Goal: Information Seeking & Learning: Learn about a topic

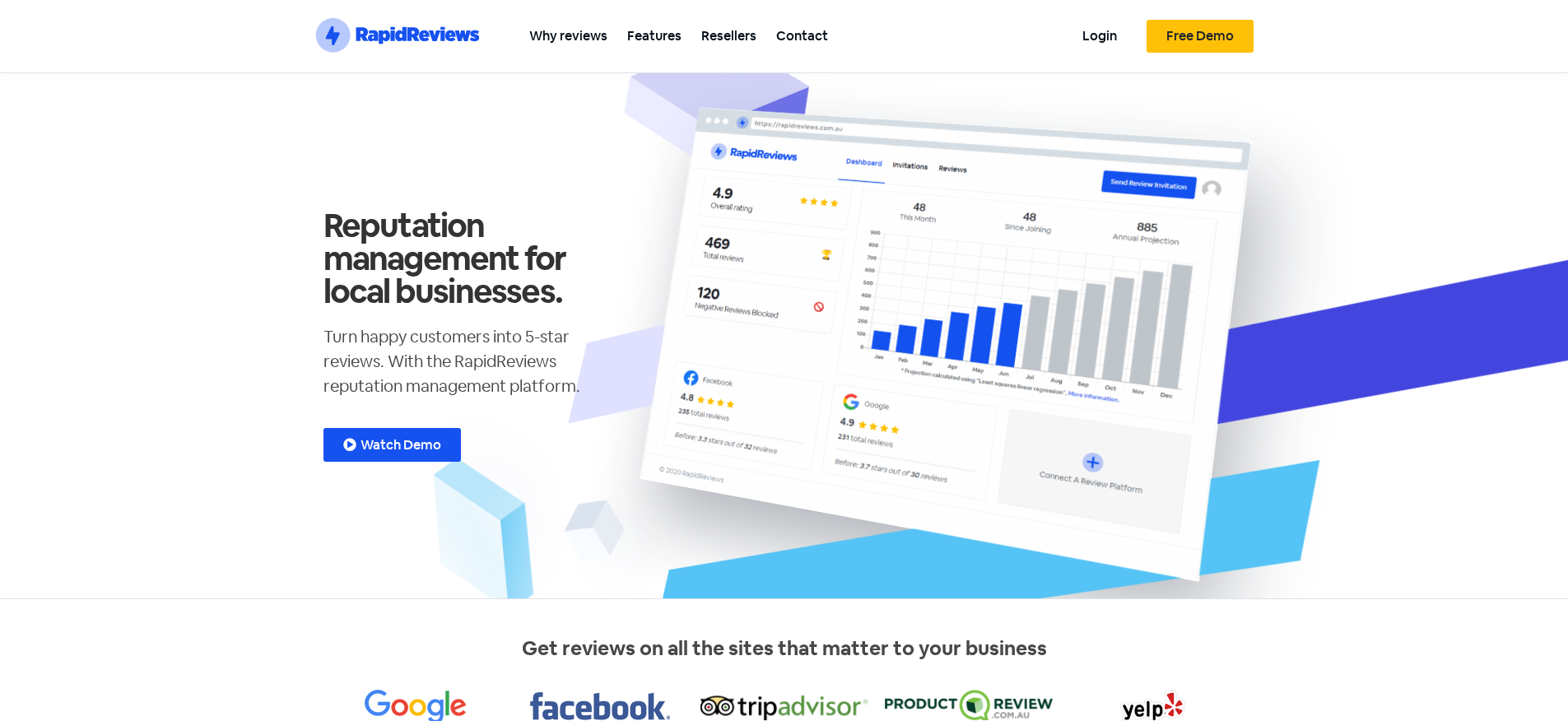
click at [374, 439] on span "Watch Demo" at bounding box center [401, 445] width 81 height 13
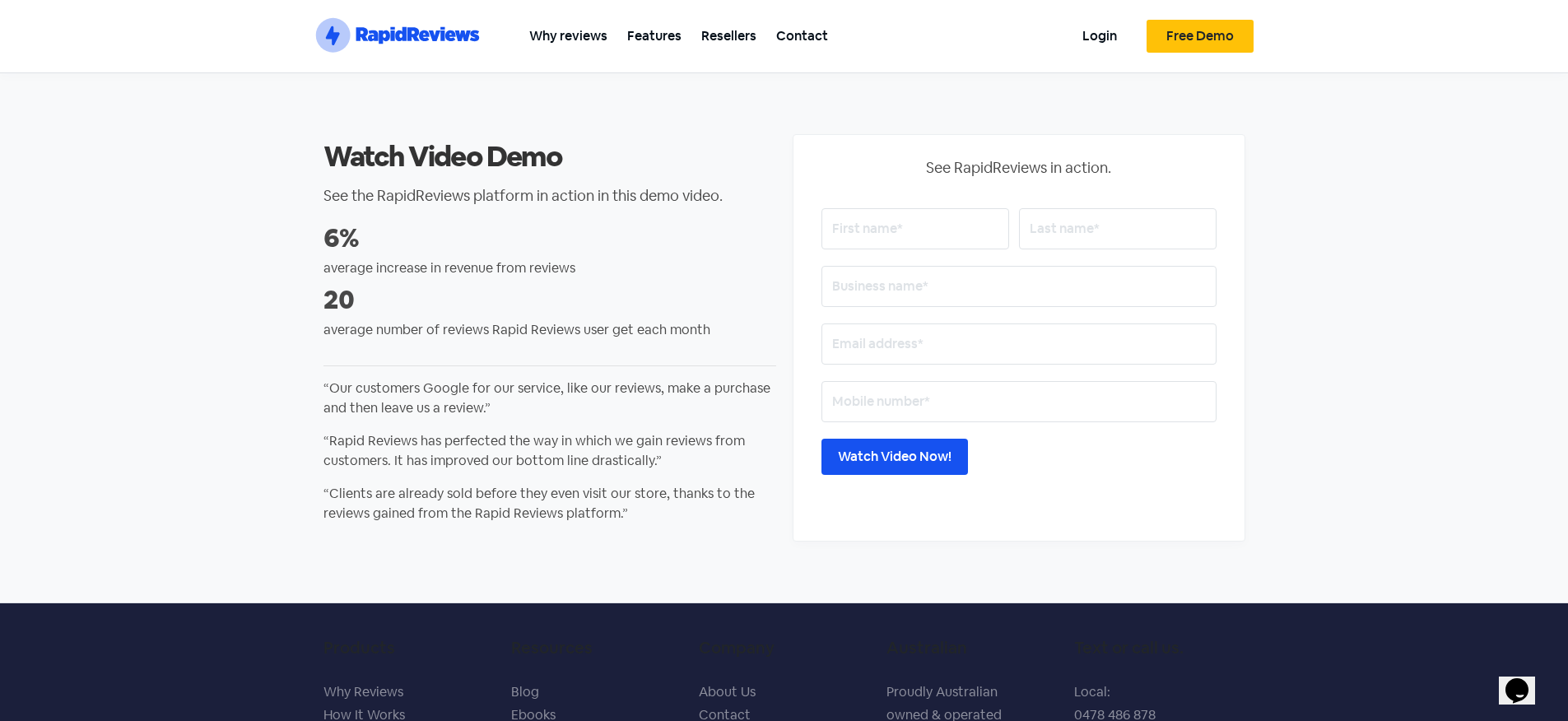
click at [878, 206] on div "See RapidReviews in action. Watch Video Now! I acknowledge the above data is tr…" at bounding box center [1019, 338] width 395 height 363
click at [883, 229] on input "text" at bounding box center [915, 228] width 187 height 41
type input "[PERSON_NAME]"
type input "Rev Finance"
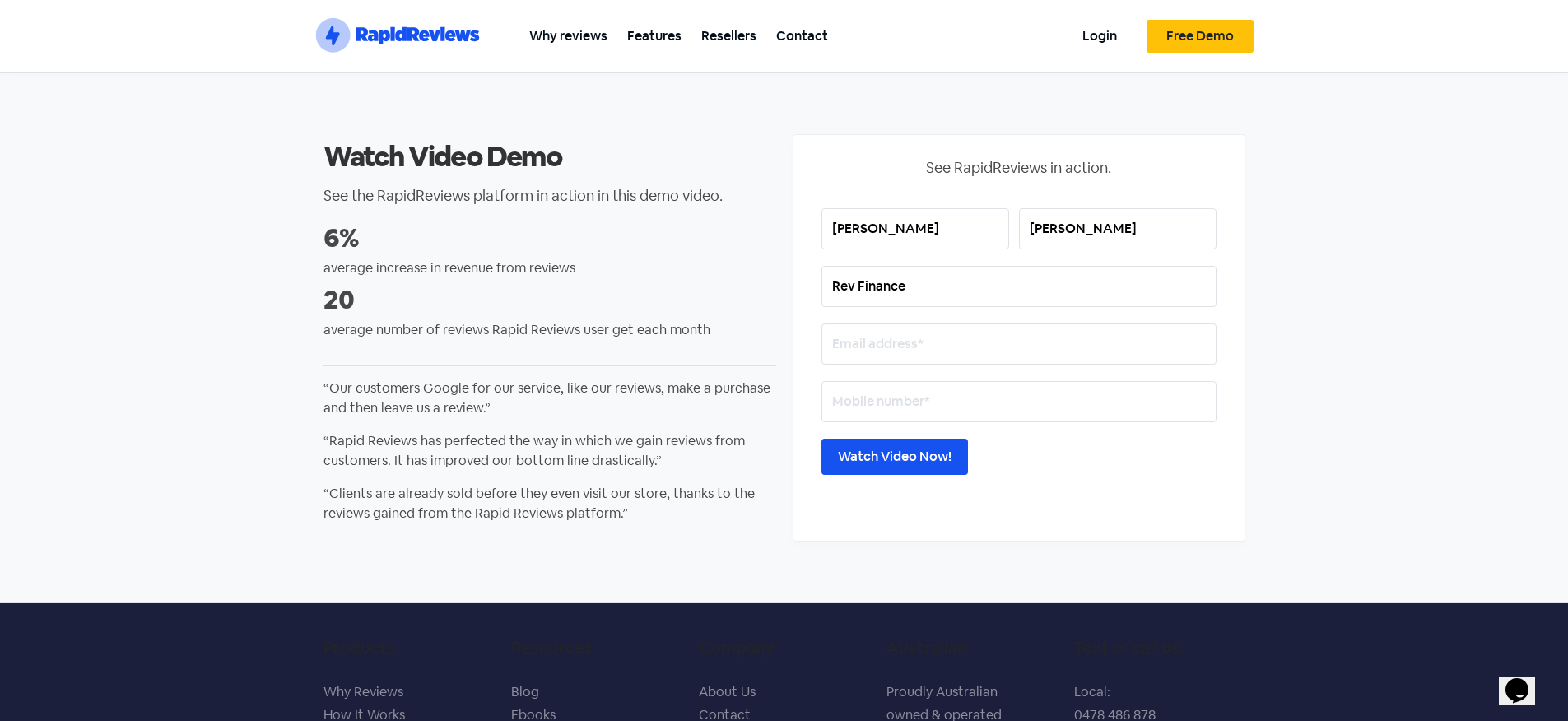
type input "[PERSON_NAME][EMAIL_ADDRESS][DOMAIN_NAME]"
type input "0451992511"
click at [909, 467] on input "Watch Video Now!" at bounding box center [895, 457] width 146 height 37
drag, startPoint x: 368, startPoint y: 279, endPoint x: 589, endPoint y: 285, distance: 221.1
click at [579, 283] on div "average increase in revenue from reviews" at bounding box center [550, 275] width 453 height 33
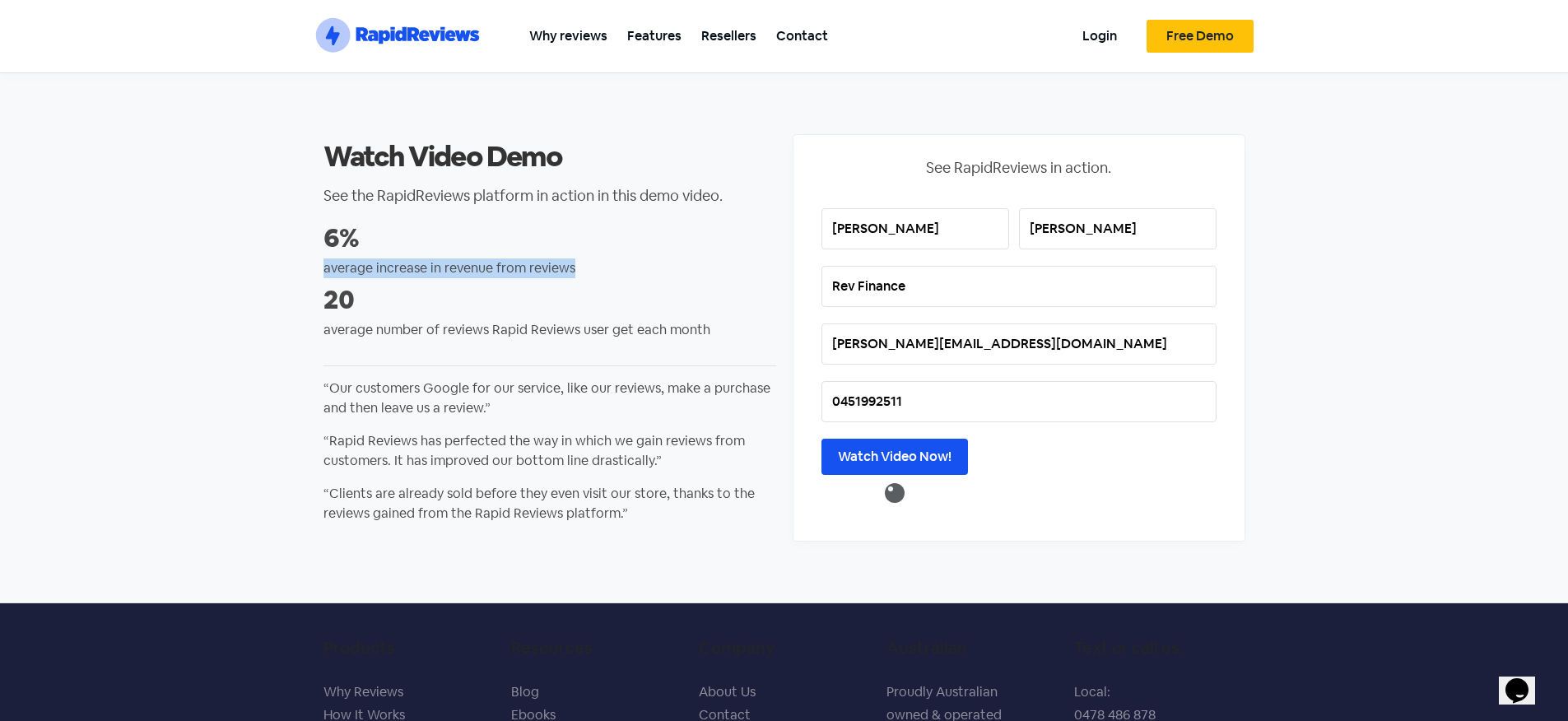
drag, startPoint x: 382, startPoint y: 243, endPoint x: 317, endPoint y: 246, distance: 65.1
click at [317, 246] on div "Watch Video Demo See the RapidReviews platform in action in this demo video. 6%…" at bounding box center [550, 338] width 470 height 424
click at [499, 322] on p "average number of reviews Rapid Reviews user get each month" at bounding box center [550, 330] width 453 height 20
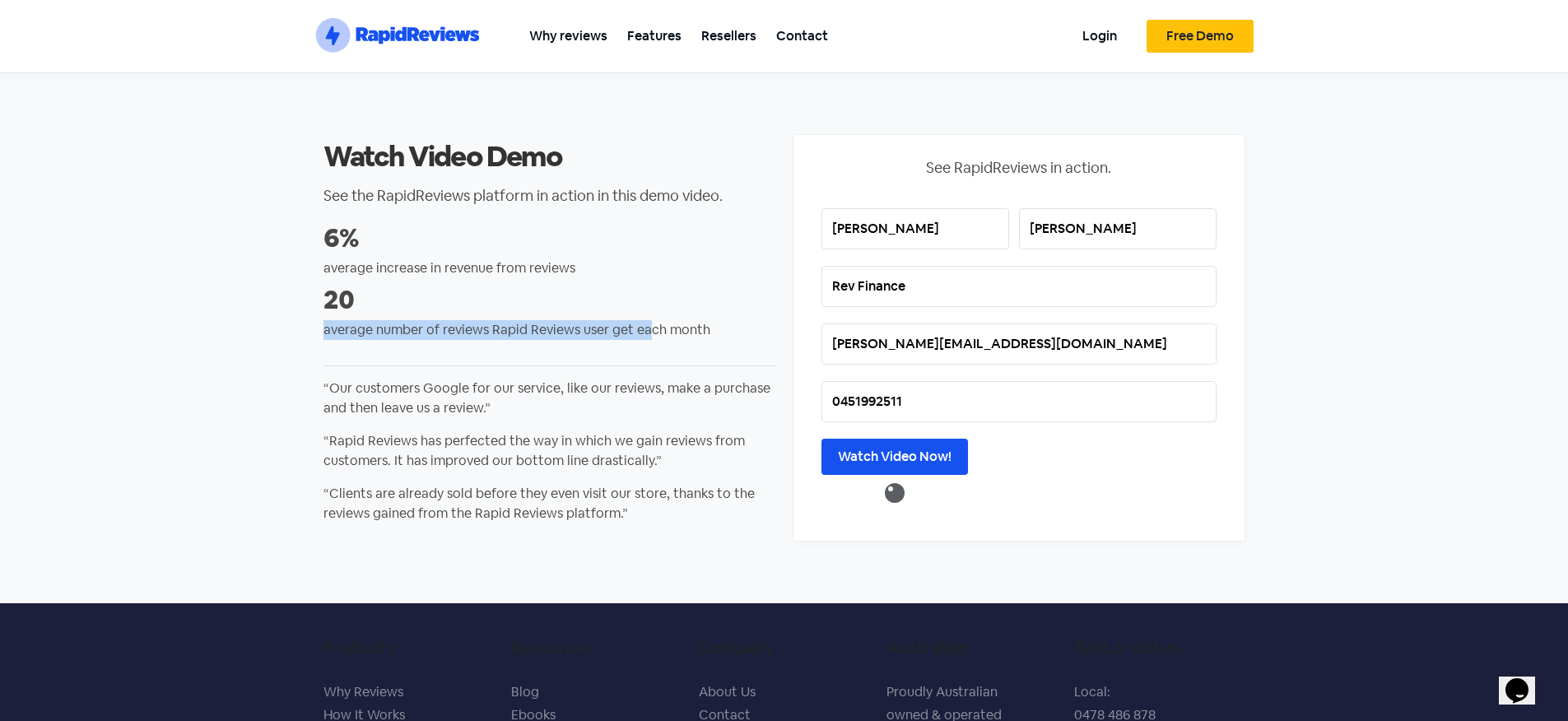
drag, startPoint x: 323, startPoint y: 324, endPoint x: 654, endPoint y: 336, distance: 331.2
click at [651, 334] on p "average number of reviews Rapid Reviews user get each month" at bounding box center [550, 330] width 453 height 20
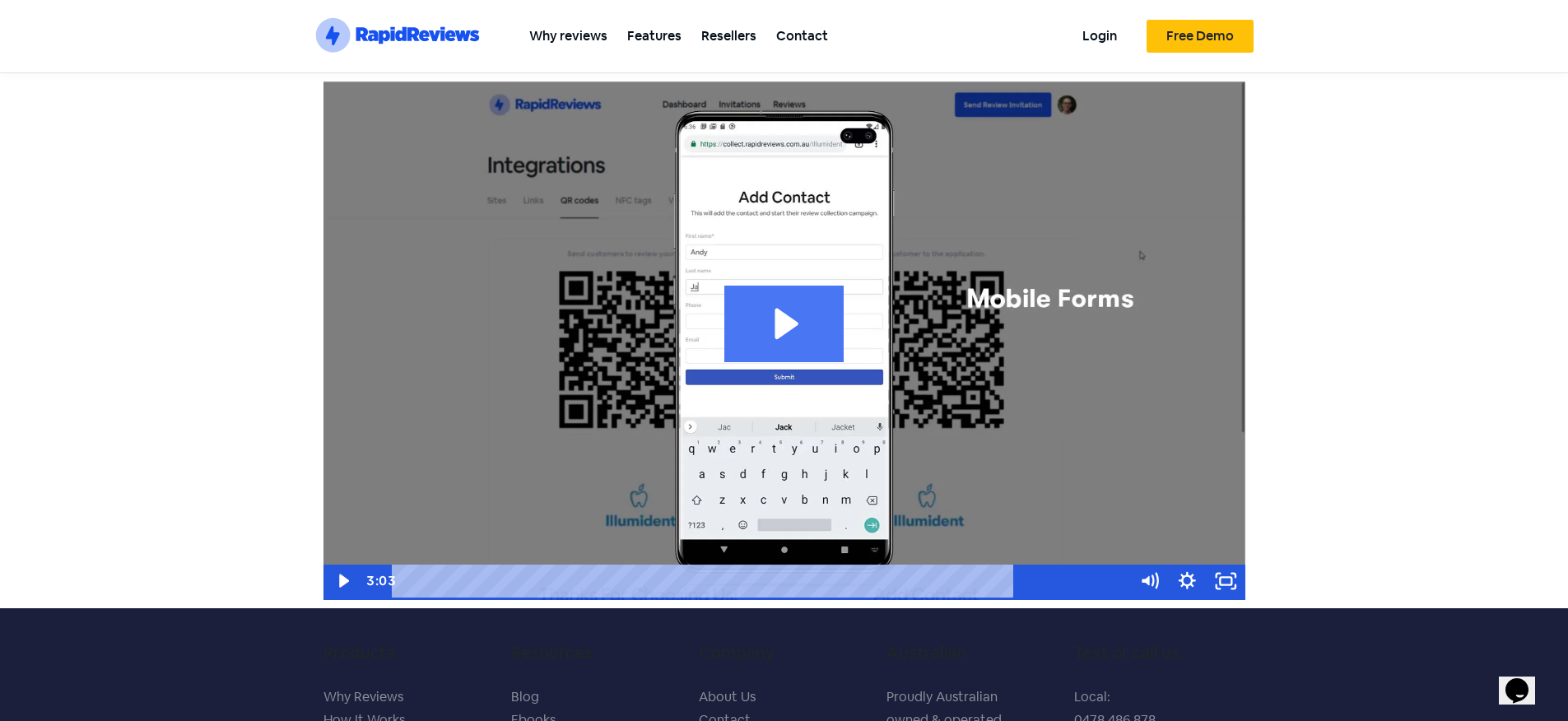
click at [786, 320] on icon "Play Video: demo-end-user_v2.1" at bounding box center [786, 324] width 24 height 31
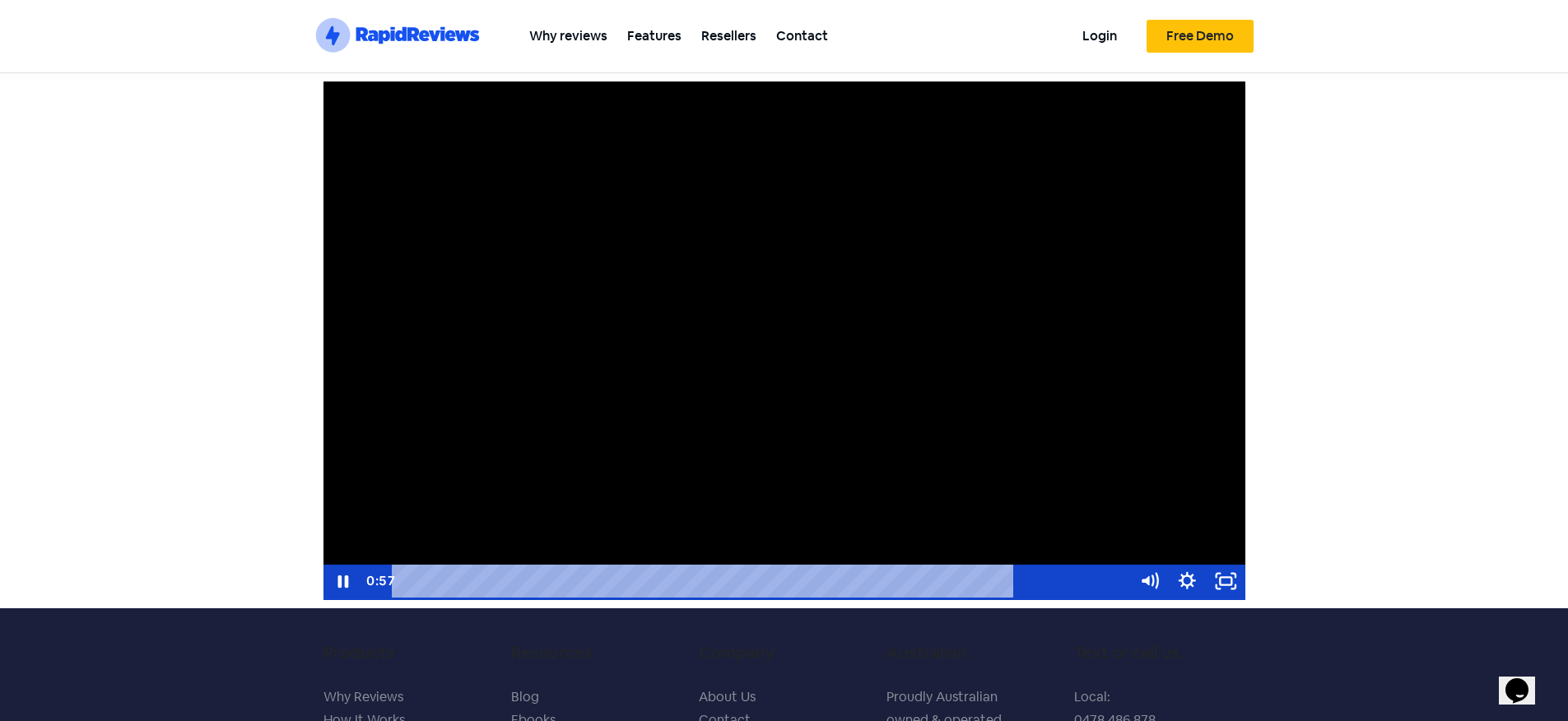
drag, startPoint x: 704, startPoint y: 362, endPoint x: 843, endPoint y: 385, distance: 140.9
click at [839, 384] on div at bounding box center [784, 340] width 922 height 518
click at [843, 386] on div at bounding box center [784, 340] width 922 height 518
click at [1186, 574] on icon "Show settings menu" at bounding box center [1187, 580] width 17 height 17
click at [1206, 519] on span "Speed" at bounding box center [1211, 515] width 67 height 33
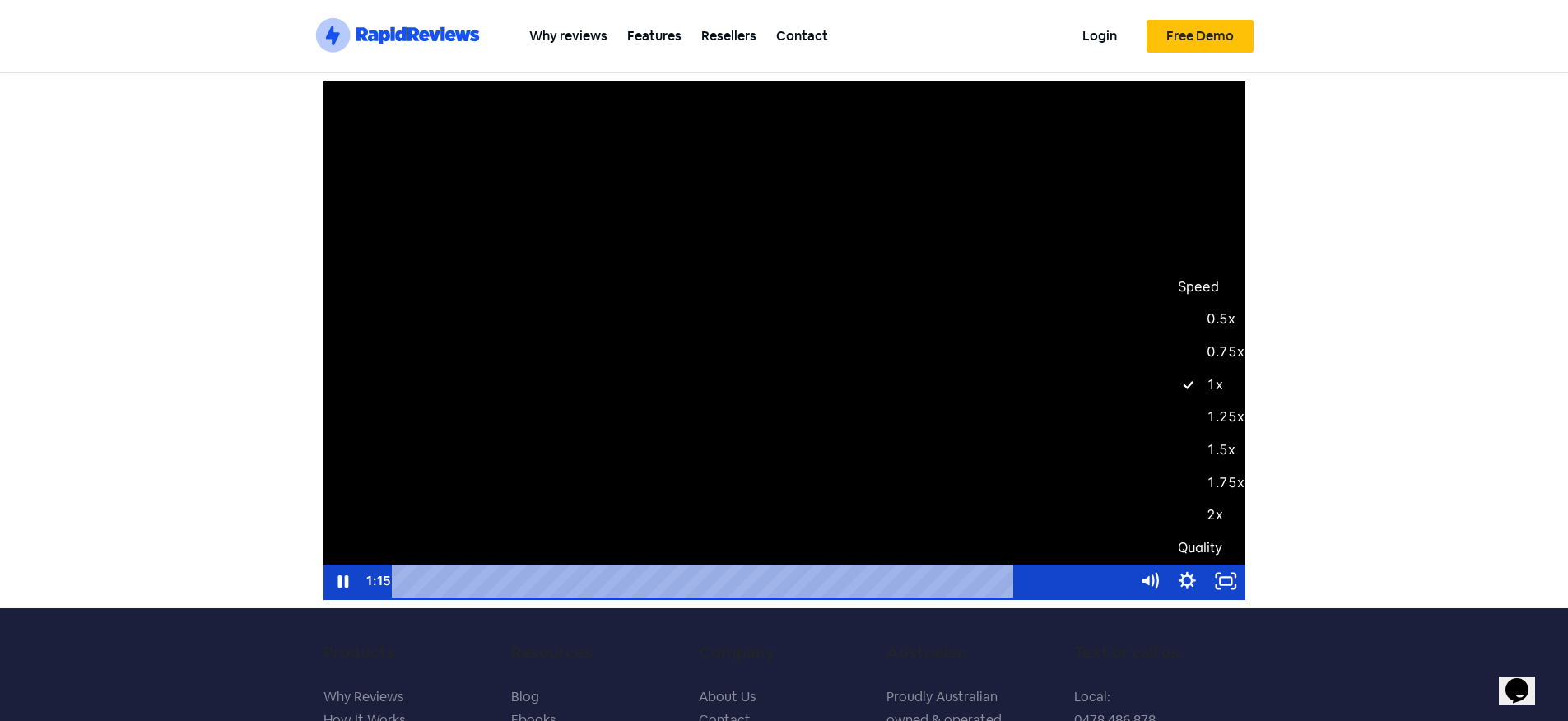
click at [1216, 455] on label "1.5x" at bounding box center [1245, 450] width 154 height 33
click at [1169, 435] on input "1.5x" at bounding box center [1168, 434] width 1 height 1
radio input "true"
click at [1369, 445] on section "Click for sound @keyframes VOLUME_SMALL_WAVE_FLASH { 0% { opacity: 0; } 33% { o…" at bounding box center [784, 340] width 1568 height 535
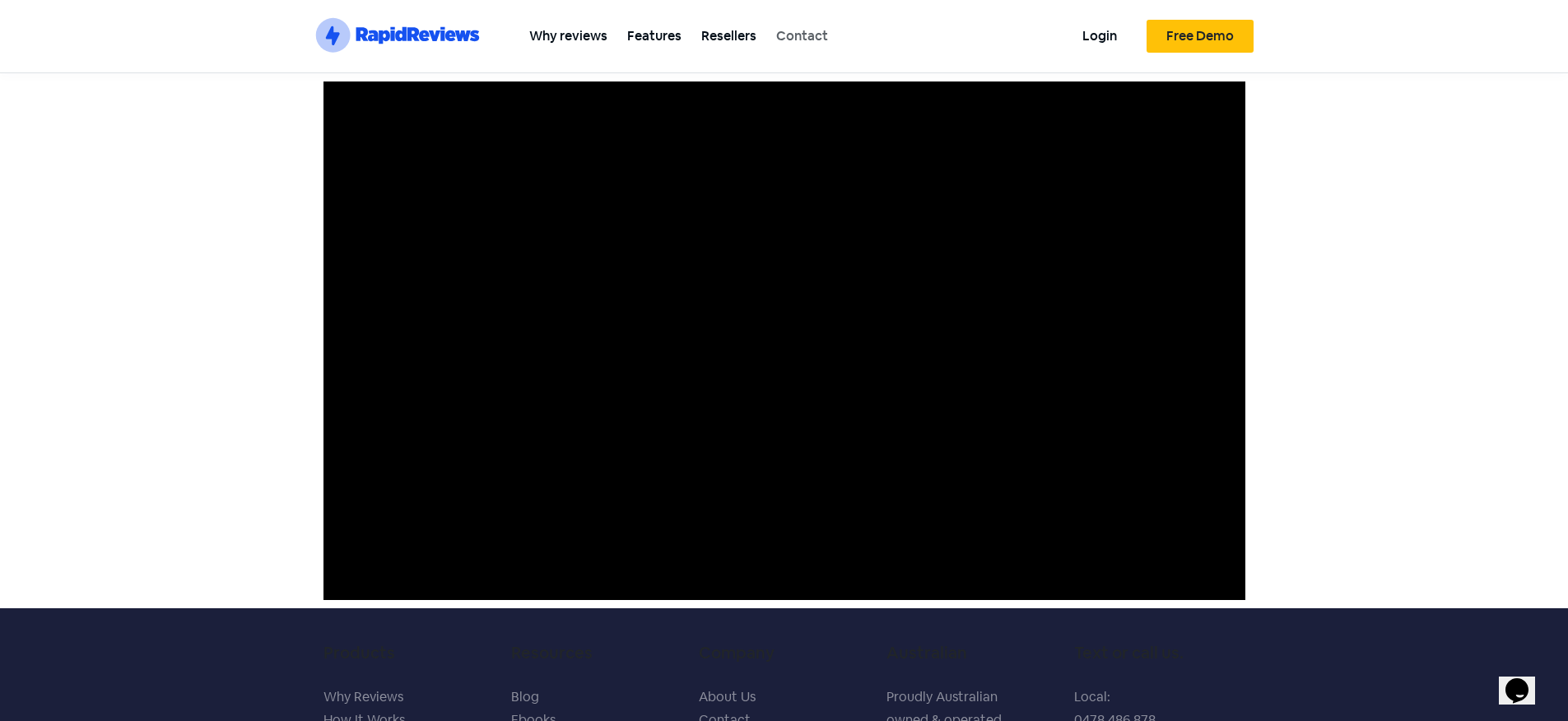
click at [796, 38] on link "Contact" at bounding box center [802, 36] width 71 height 37
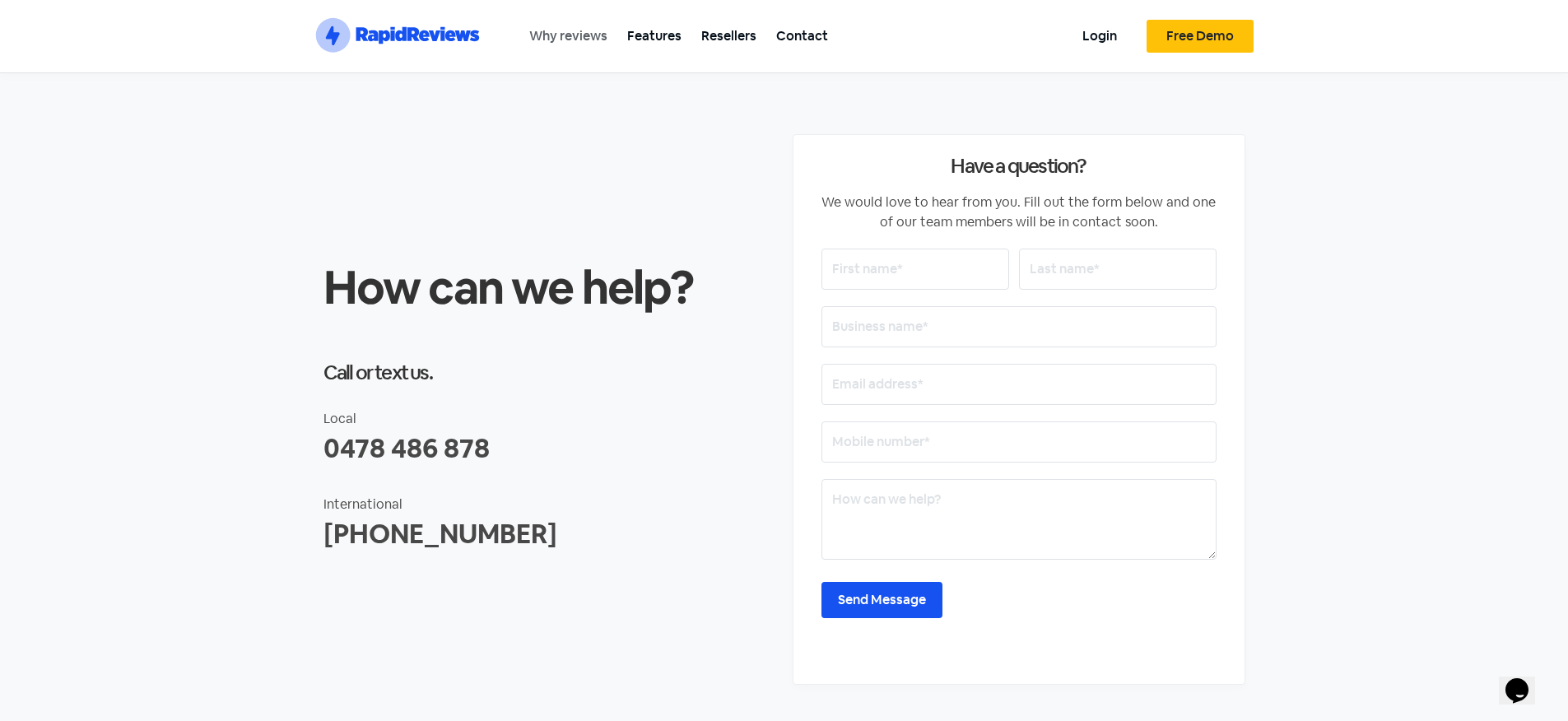
click at [537, 36] on link "Why reviews" at bounding box center [568, 36] width 98 height 37
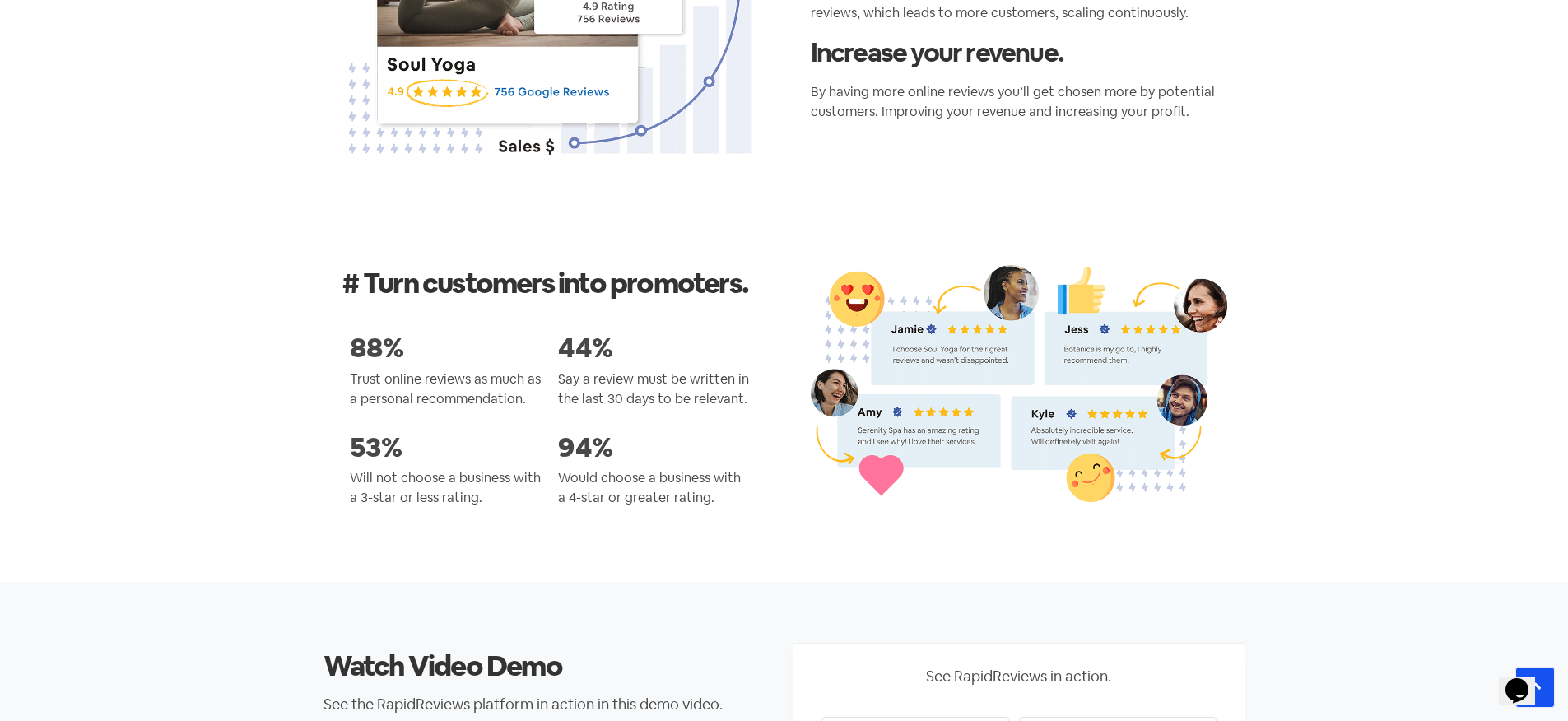
scroll to position [1850, 0]
